Goal: Find specific page/section: Find specific page/section

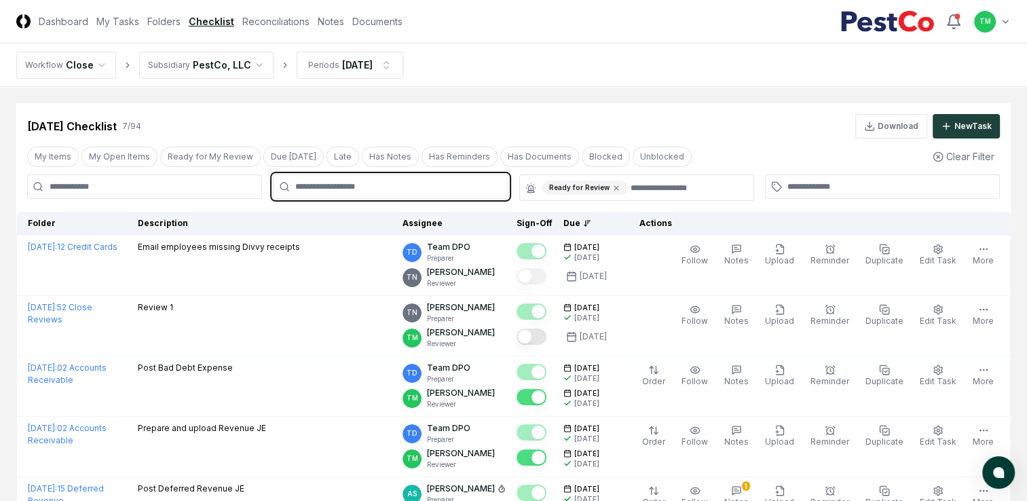
click at [353, 191] on input "text" at bounding box center [397, 186] width 204 height 12
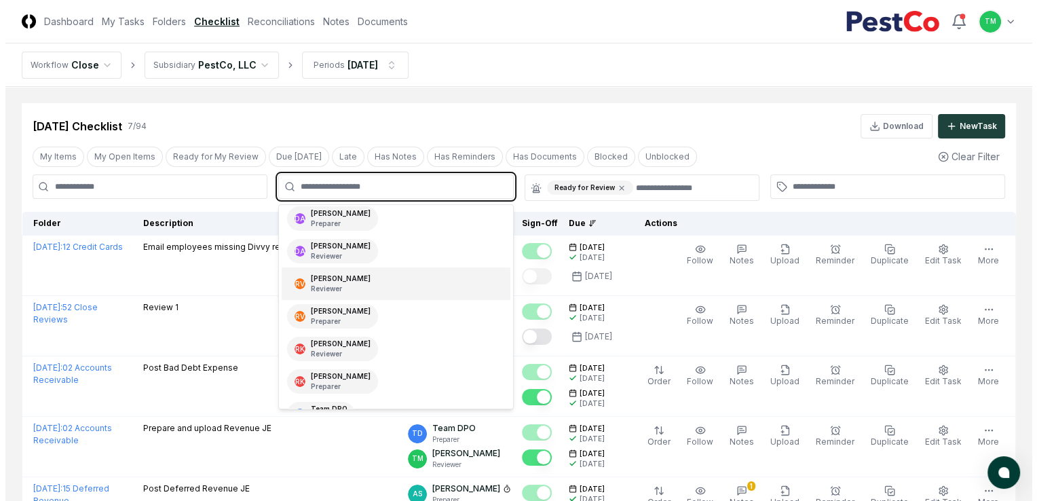
scroll to position [254, 0]
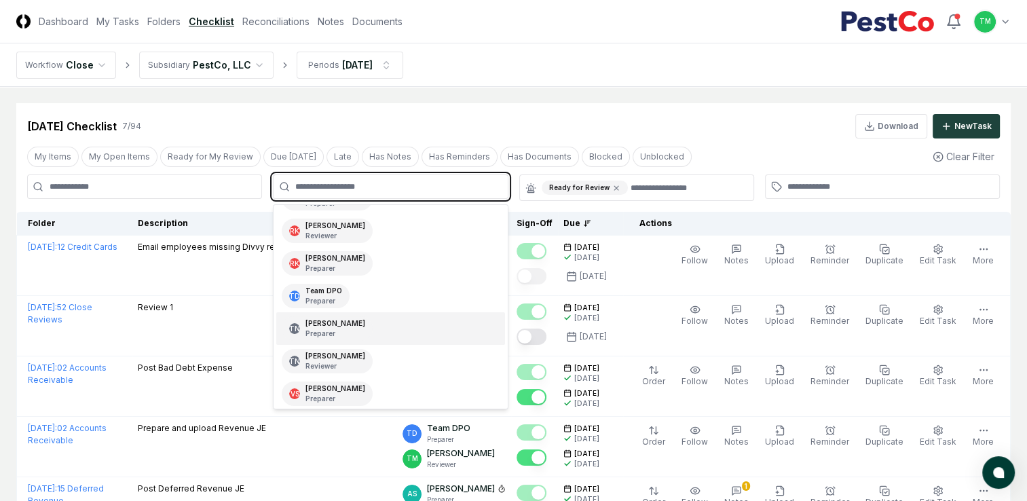
click at [357, 325] on div "TN [PERSON_NAME] Preparer" at bounding box center [327, 328] width 91 height 24
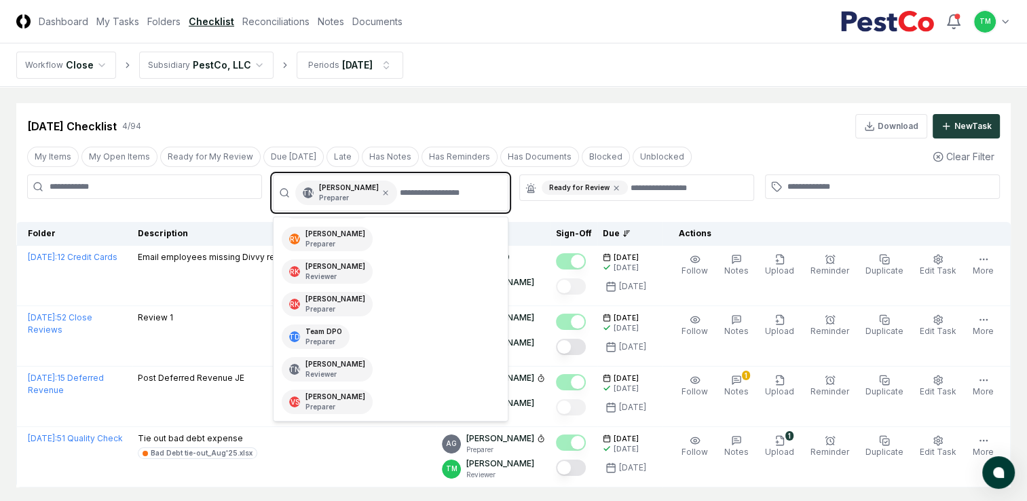
scroll to position [222, 0]
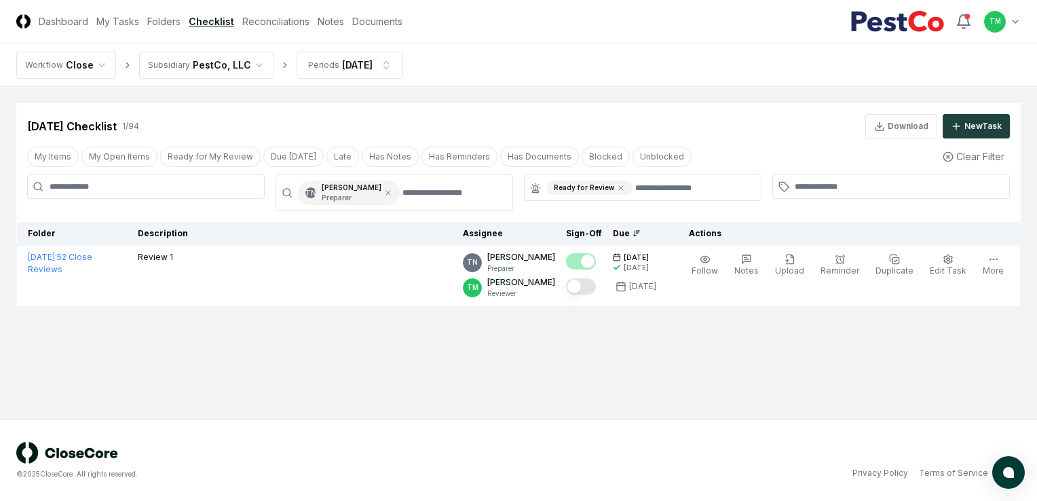
click at [82, 377] on main "Cancel Reassign [DATE] Checklist 1 / 94 Download New Task My Items My Open Item…" at bounding box center [518, 253] width 1037 height 332
click at [617, 187] on icon at bounding box center [621, 188] width 8 height 8
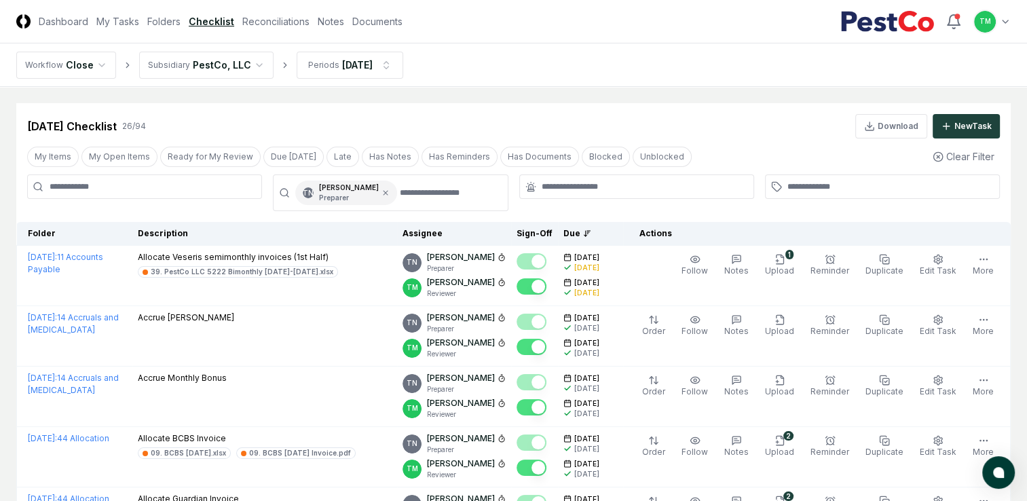
click at [381, 193] on icon at bounding box center [385, 193] width 8 height 8
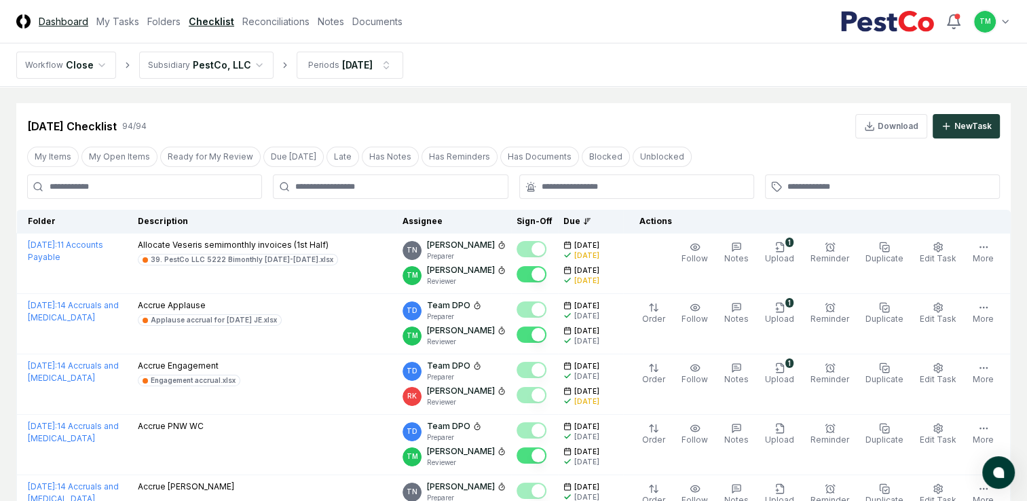
click at [73, 19] on link "Dashboard" at bounding box center [64, 21] width 50 height 14
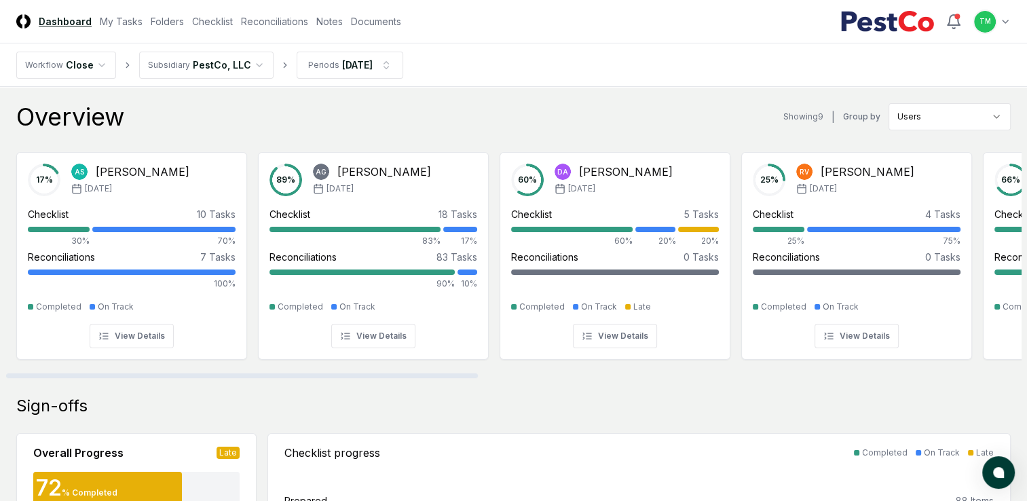
drag, startPoint x: 328, startPoint y: 374, endPoint x: 0, endPoint y: 391, distance: 328.8
click at [6, 378] on div at bounding box center [242, 375] width 472 height 5
